Goal: Register for event/course

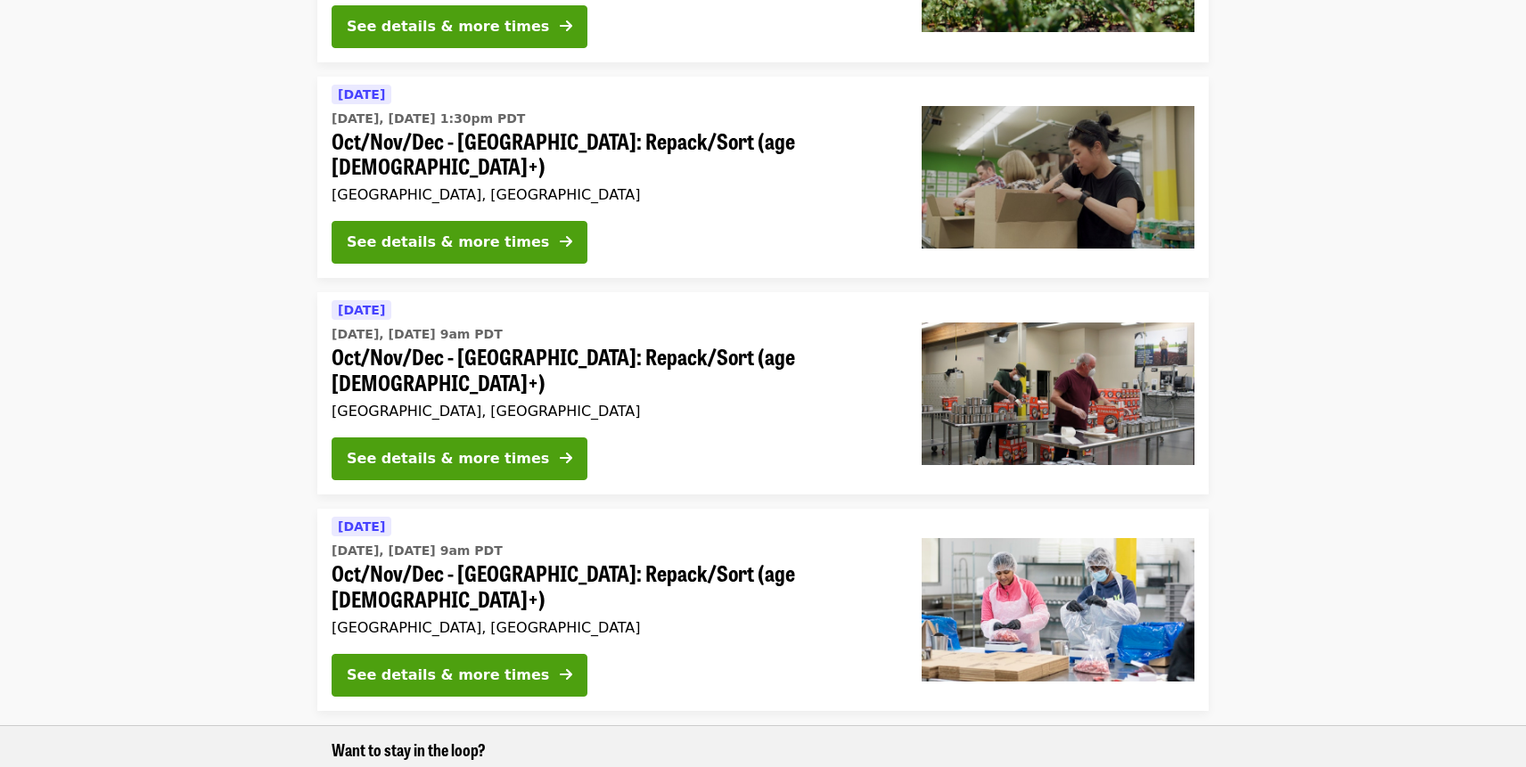
scroll to position [535, 0]
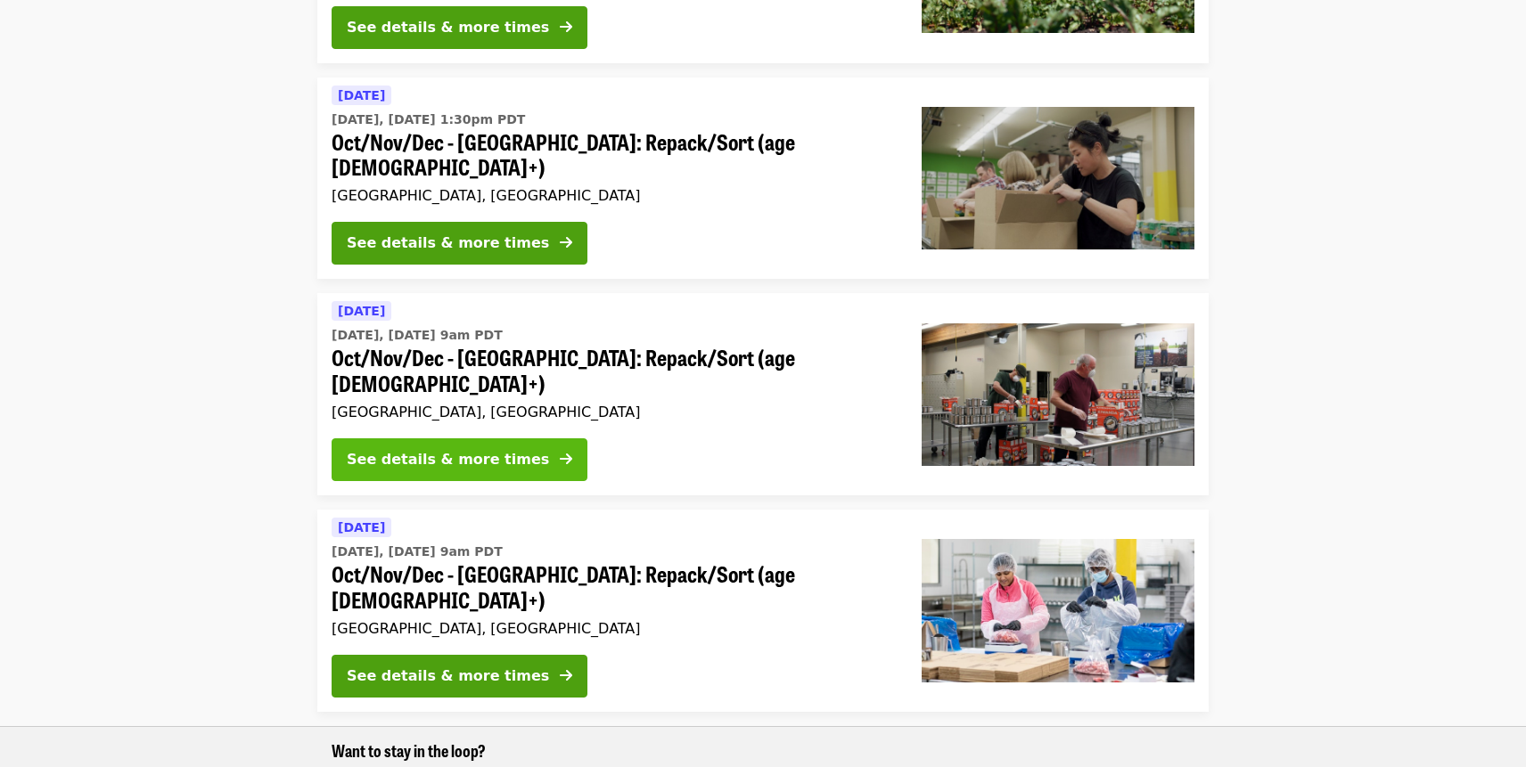
click at [471, 449] on div "See details & more times" at bounding box center [448, 459] width 202 height 21
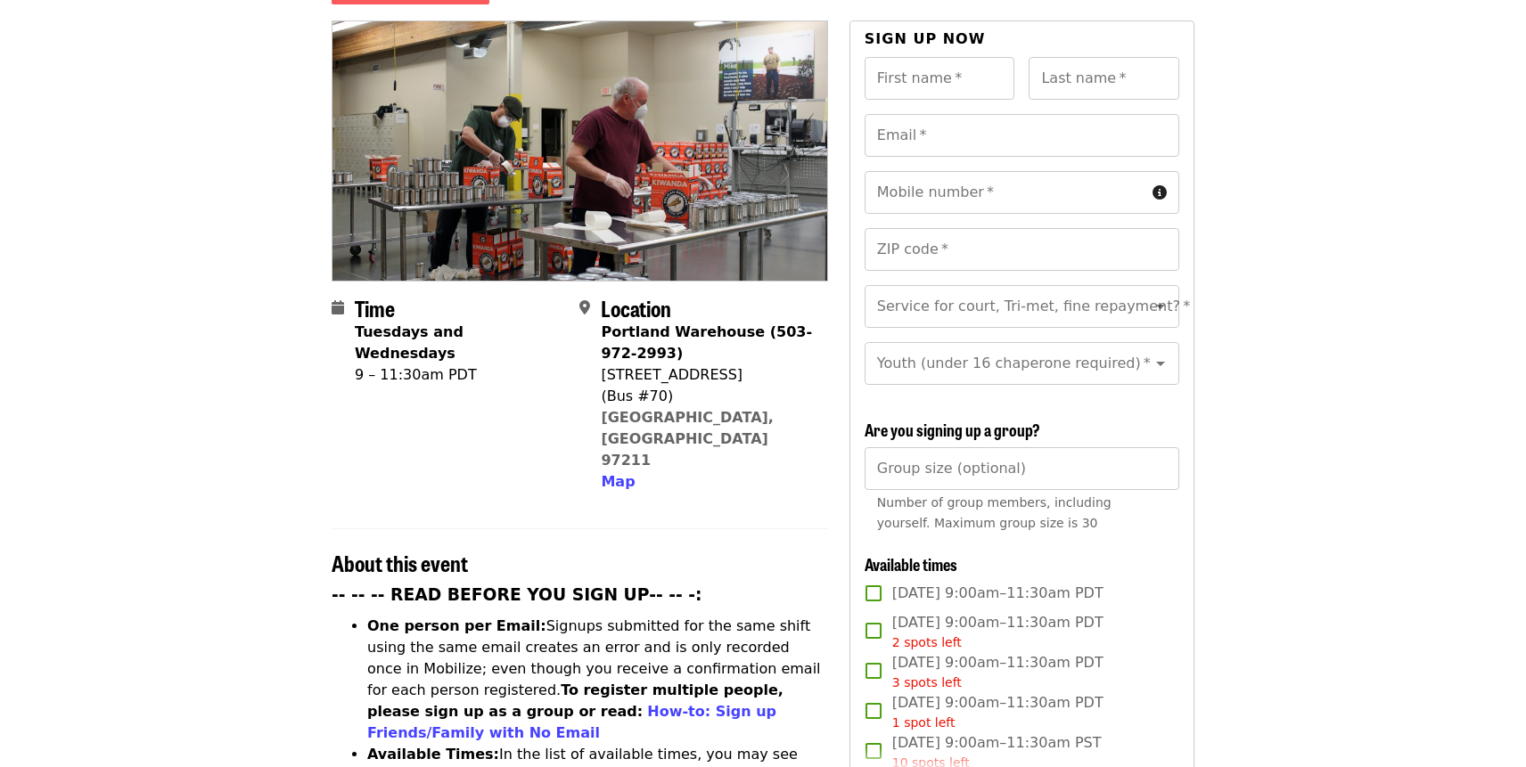
scroll to position [357, 0]
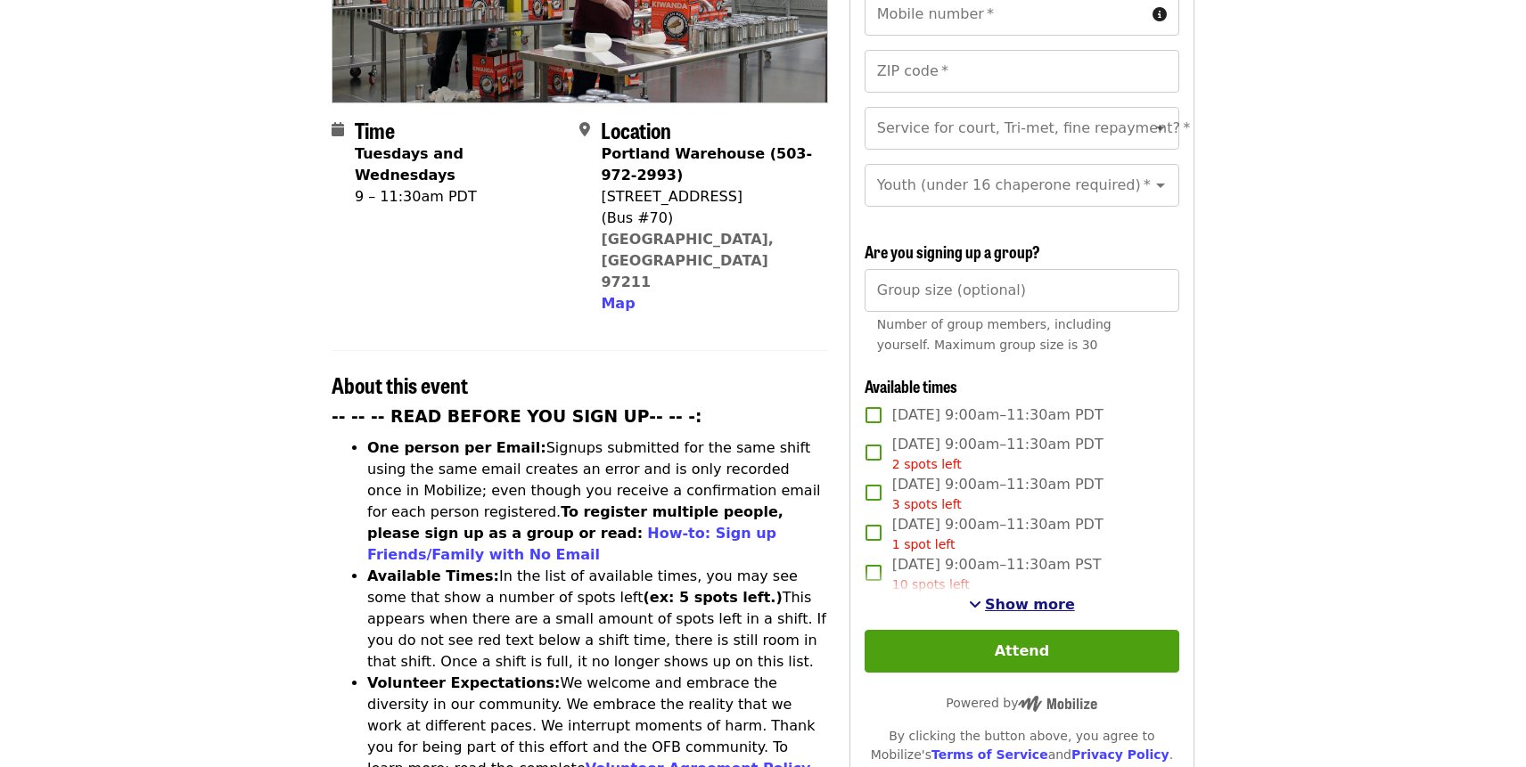
click at [1005, 597] on span "Show more" at bounding box center [1030, 604] width 90 height 17
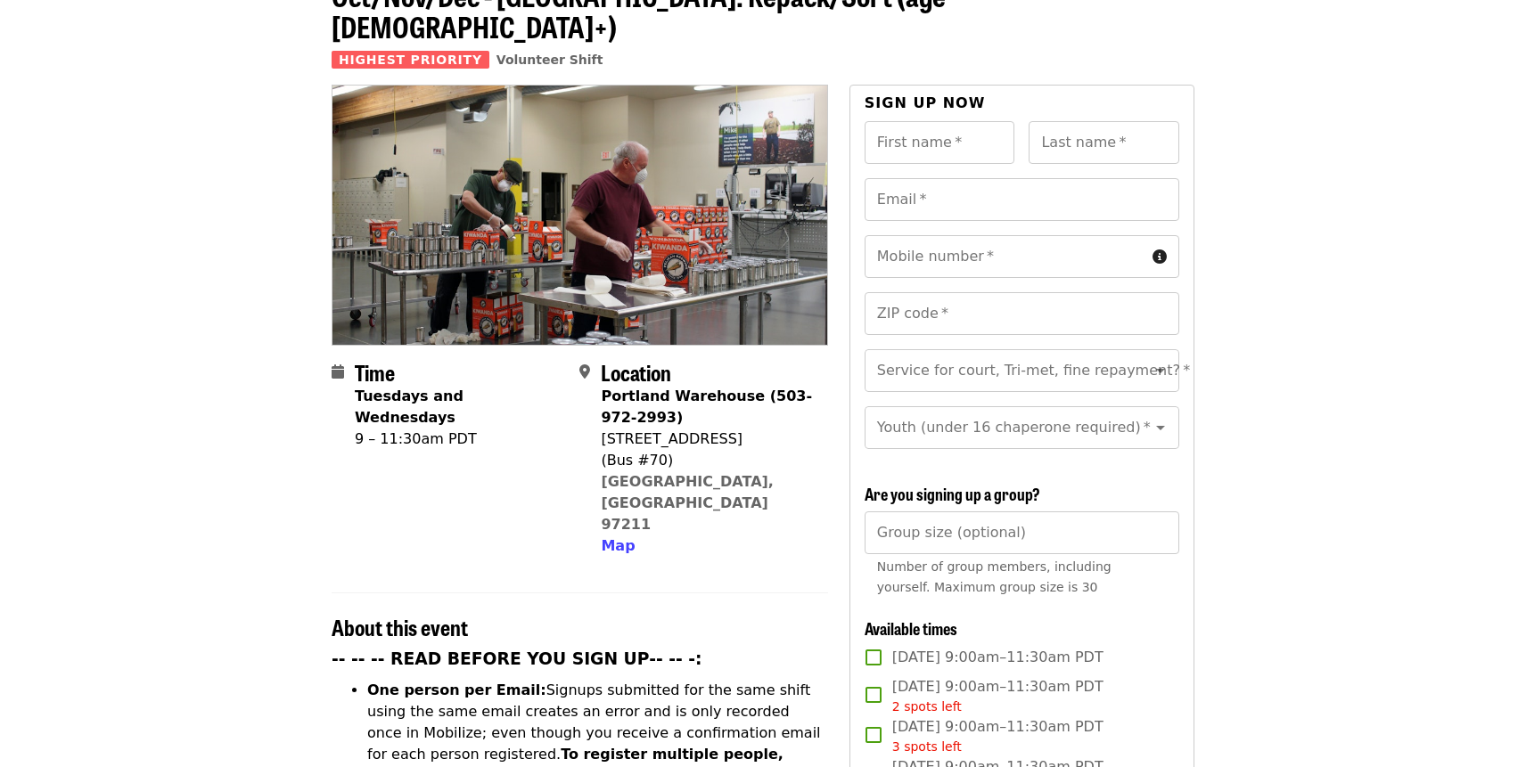
scroll to position [89, 0]
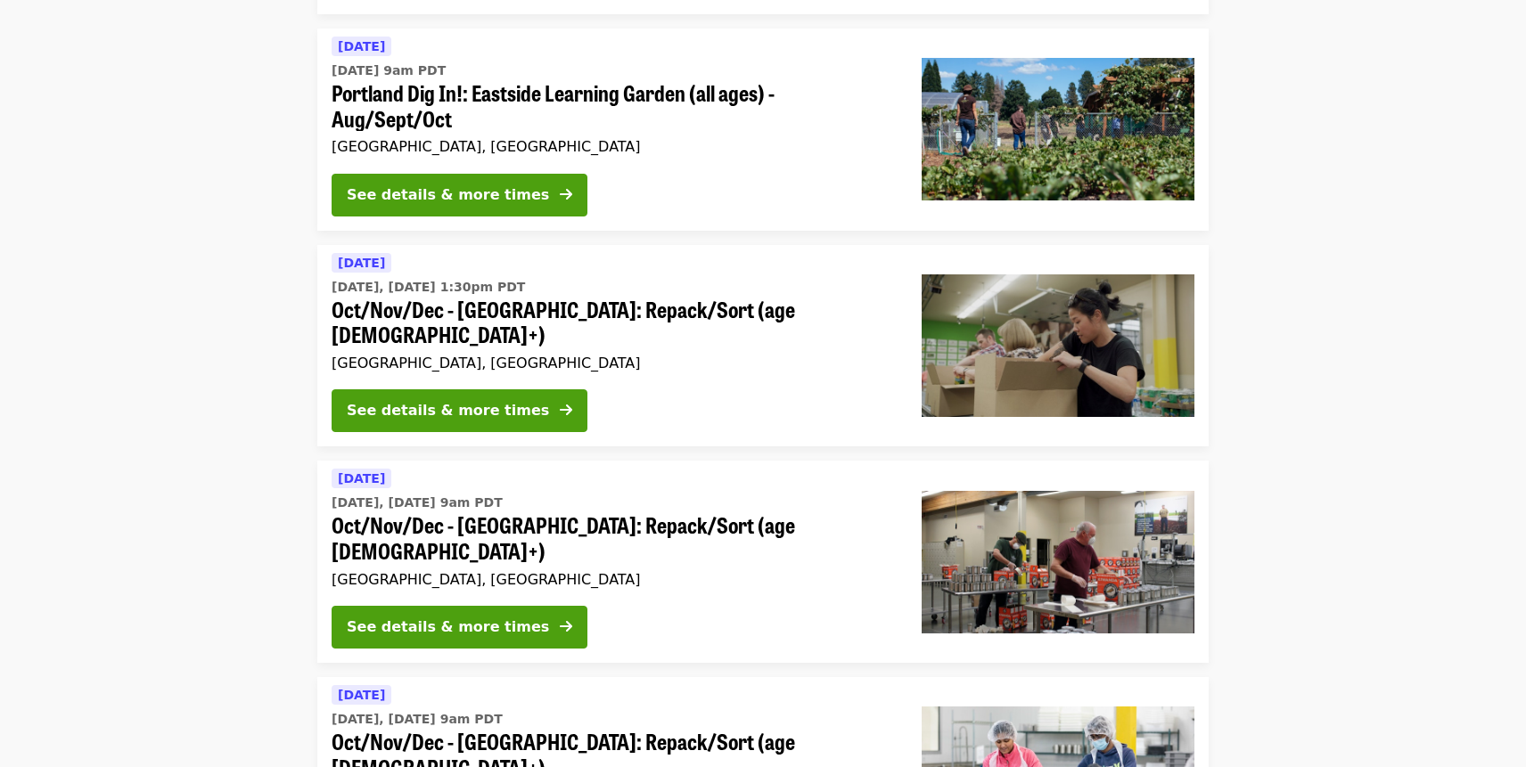
scroll to position [357, 0]
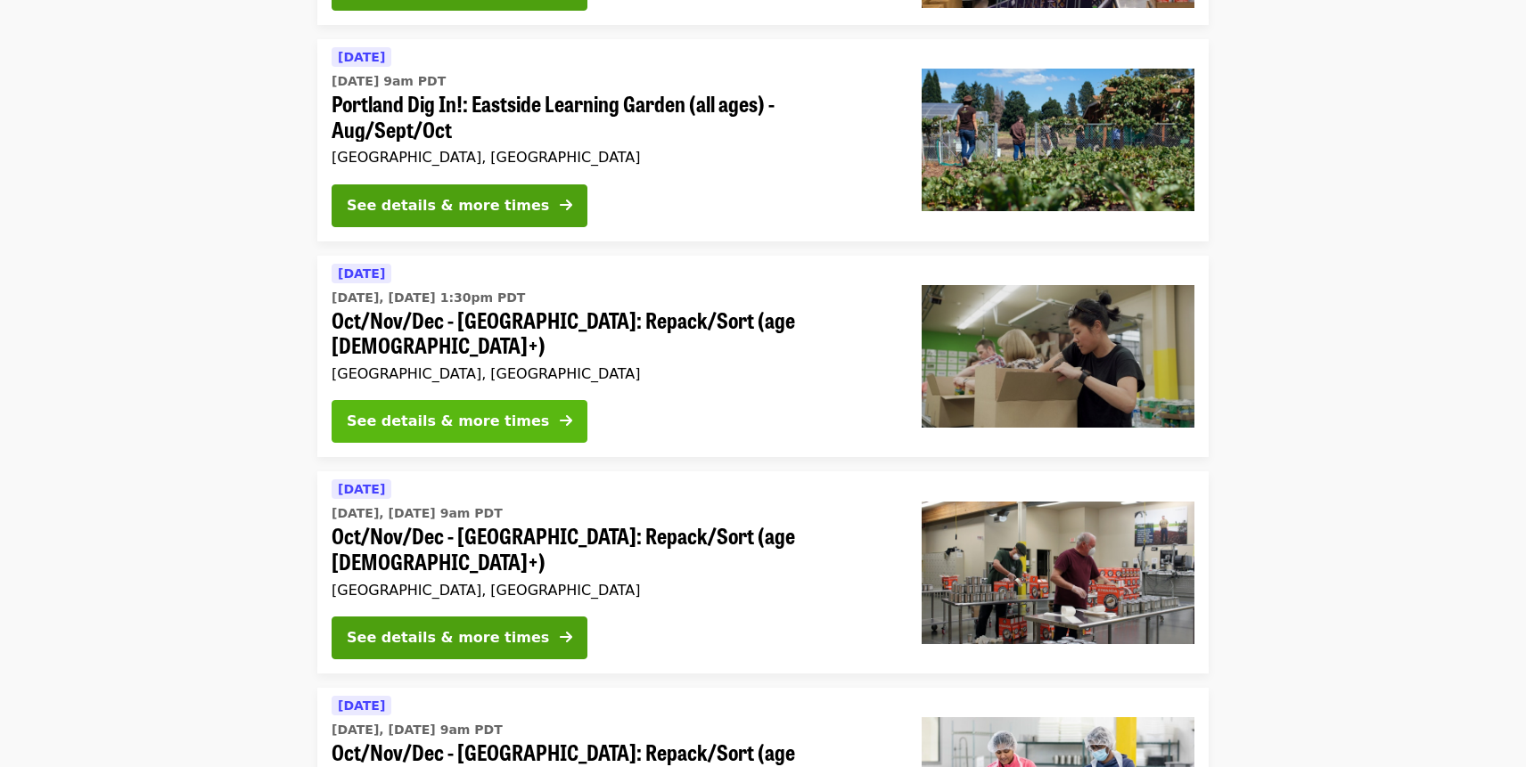
click at [495, 411] on div "See details & more times" at bounding box center [448, 421] width 202 height 21
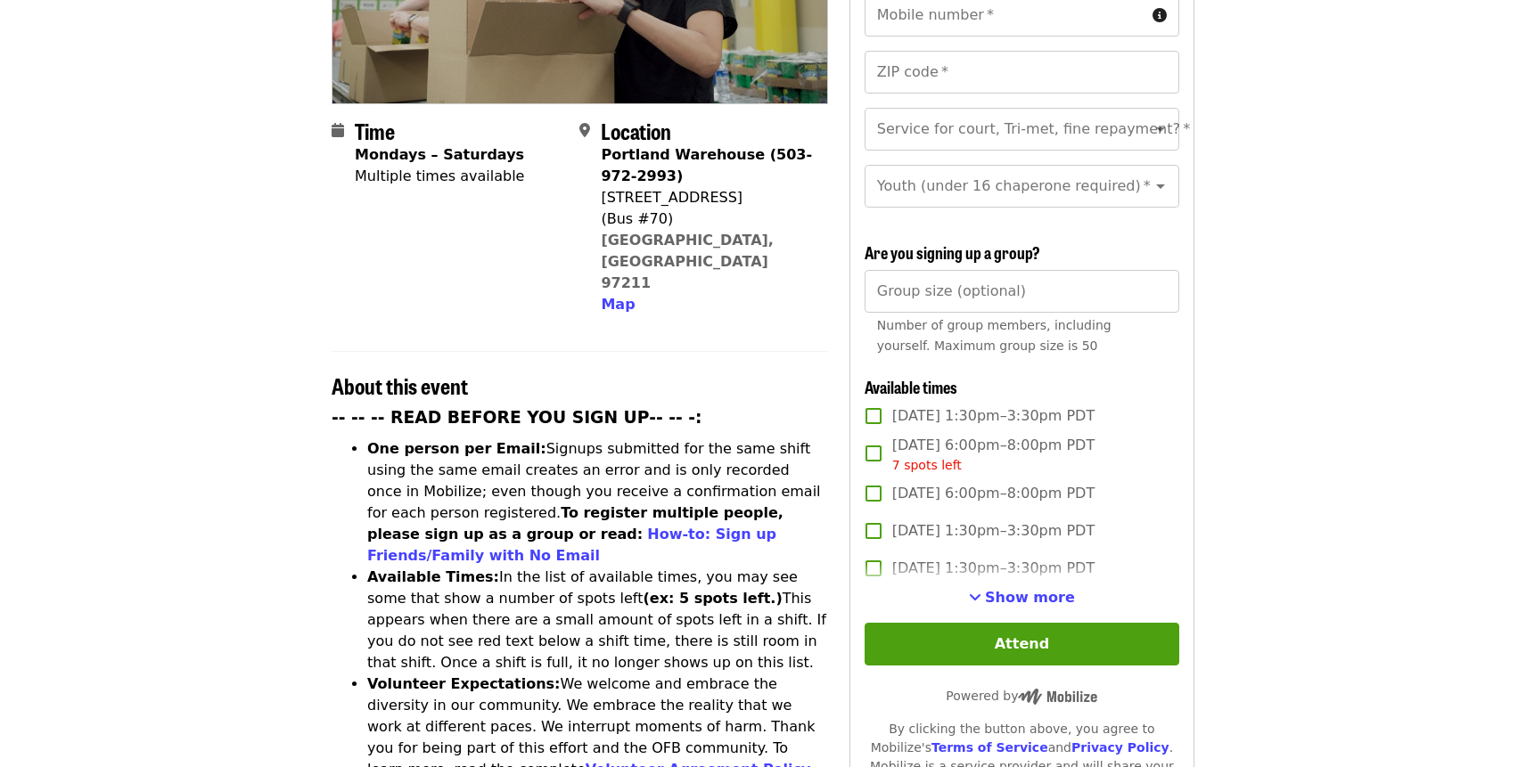
scroll to position [357, 0]
click at [1033, 595] on span "Show more" at bounding box center [1030, 596] width 90 height 17
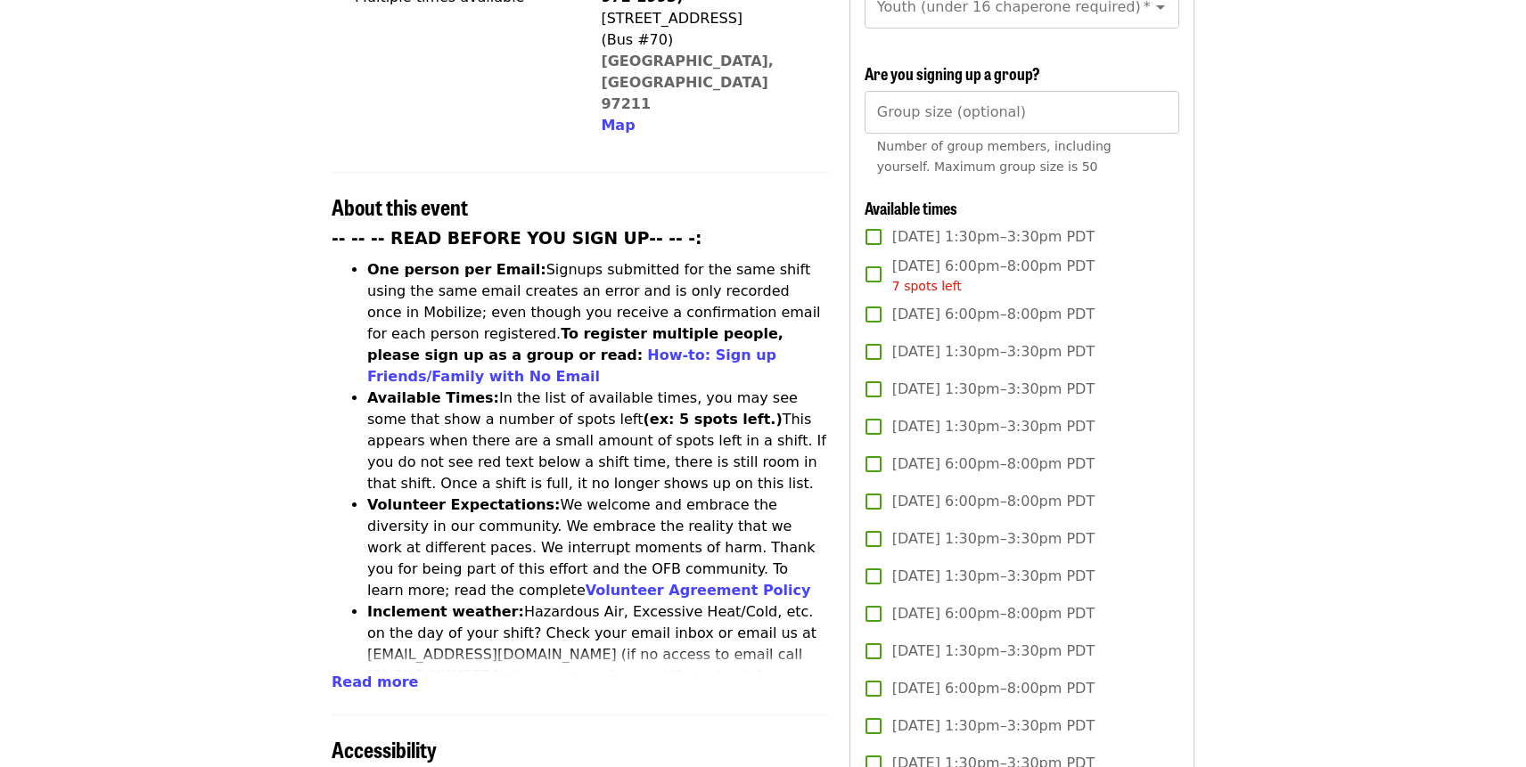
scroll to position [0, 0]
